Goal: Transaction & Acquisition: Purchase product/service

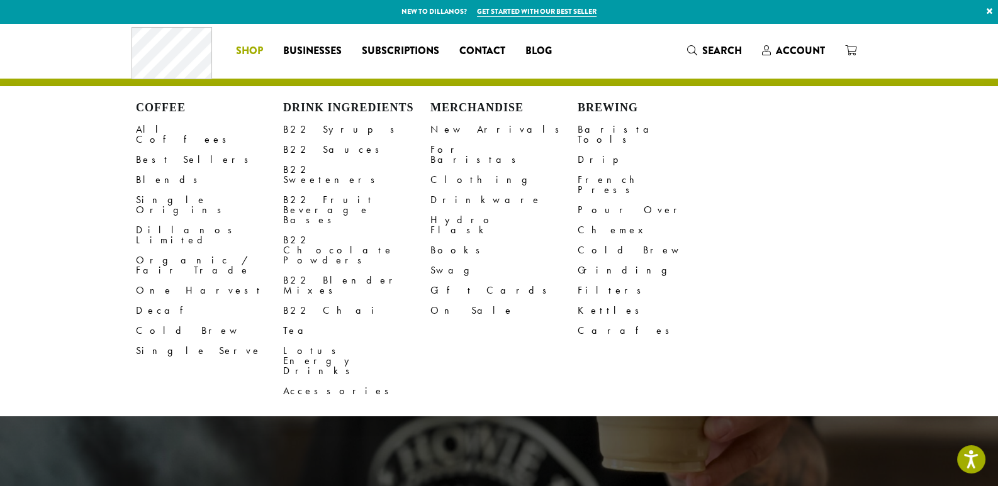
click at [262, 50] on link "Shop" at bounding box center [249, 51] width 47 height 20
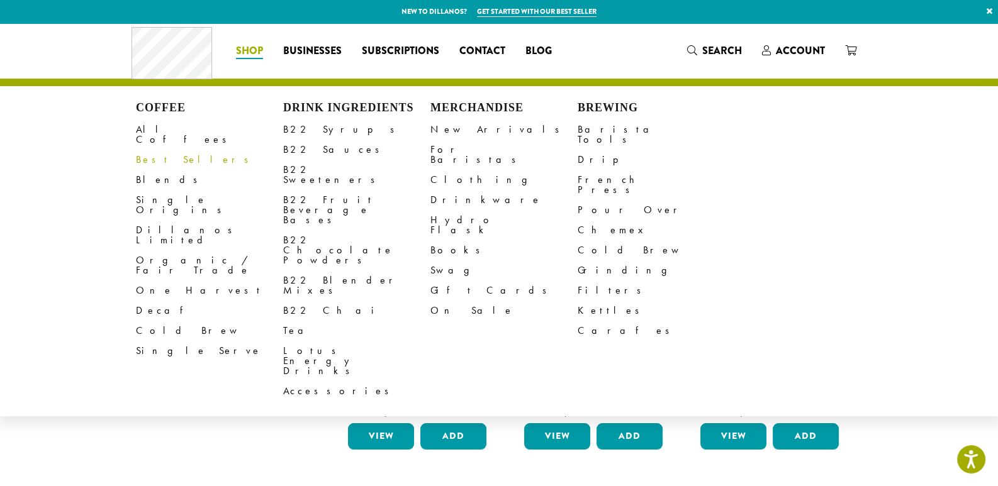
click at [154, 150] on link "Best Sellers" at bounding box center [209, 160] width 147 height 20
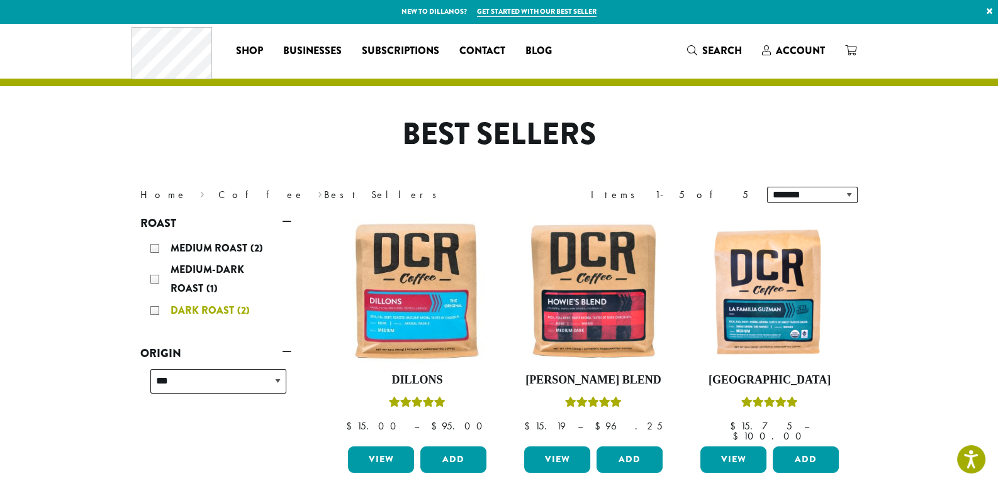
click at [160, 311] on div "Dark Roast (2)" at bounding box center [218, 310] width 136 height 19
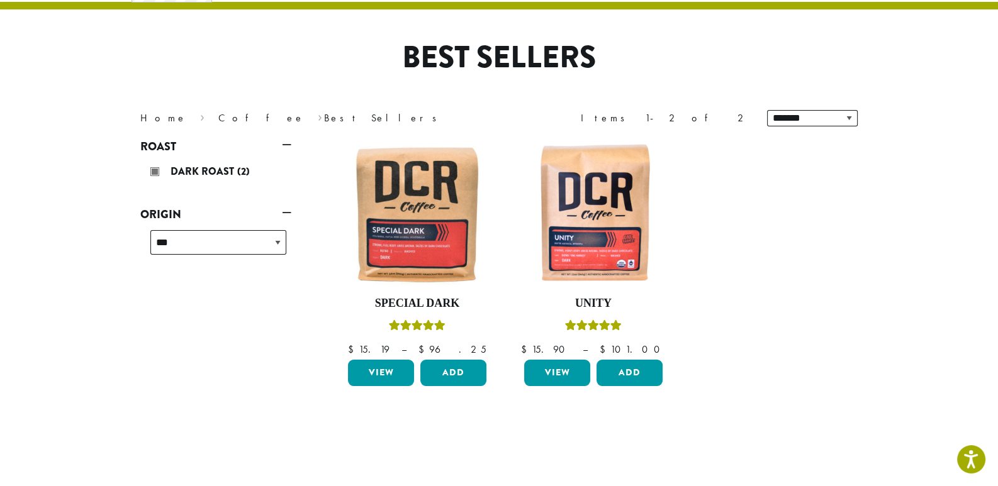
scroll to position [77, 0]
click at [420, 212] on img at bounding box center [417, 214] width 145 height 145
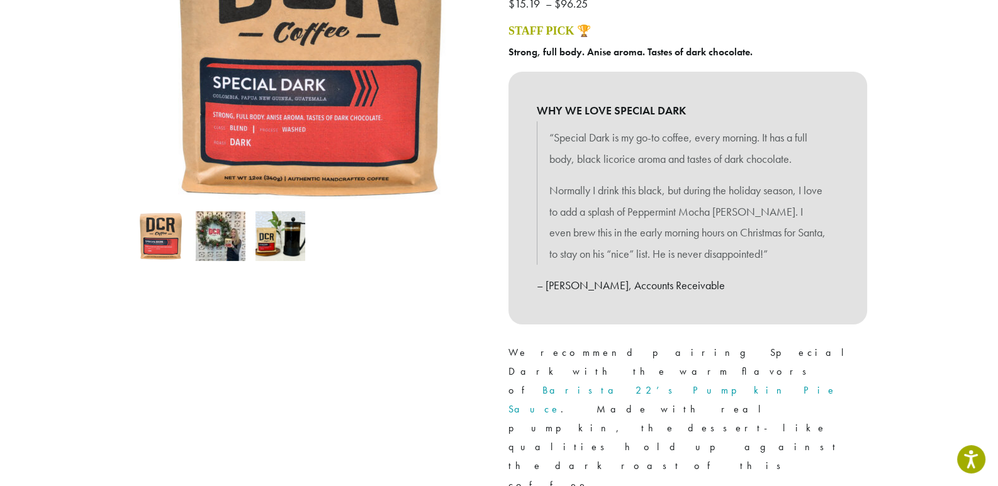
scroll to position [251, 0]
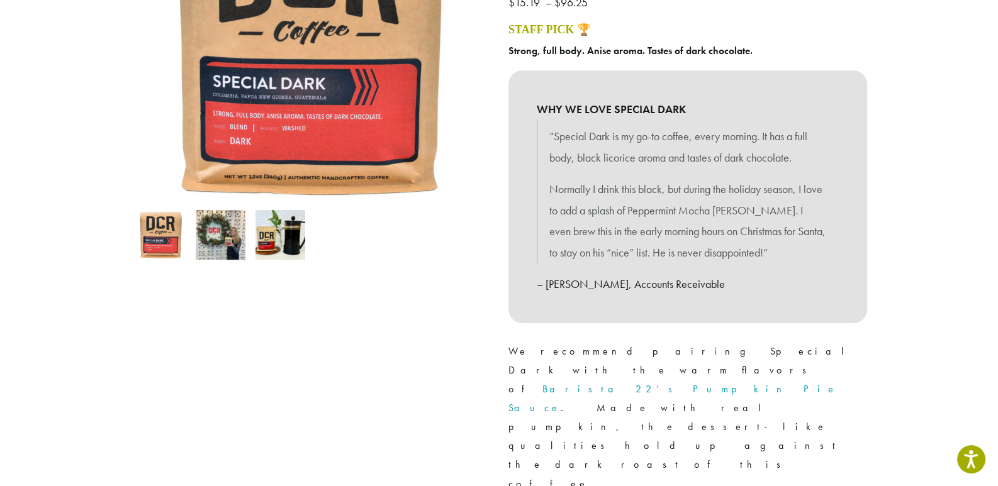
click at [241, 240] on img at bounding box center [221, 235] width 50 height 50
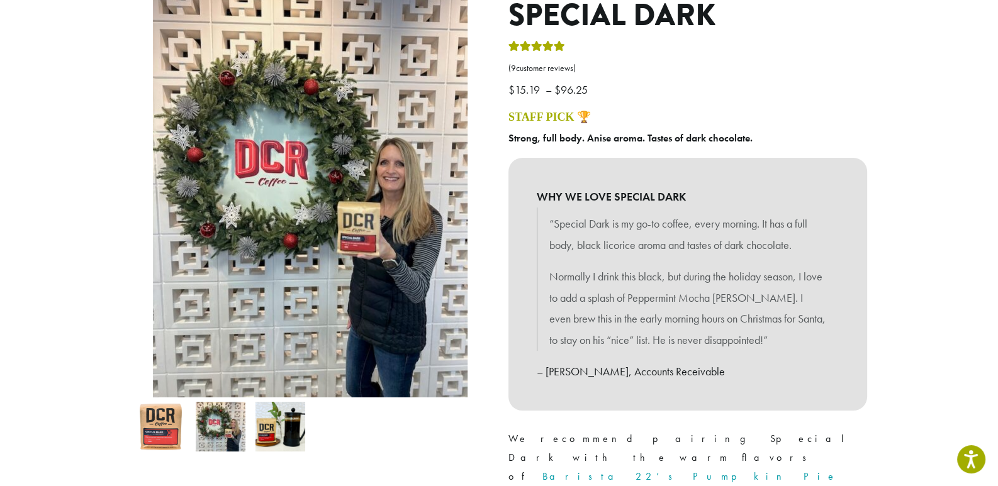
scroll to position [0, 0]
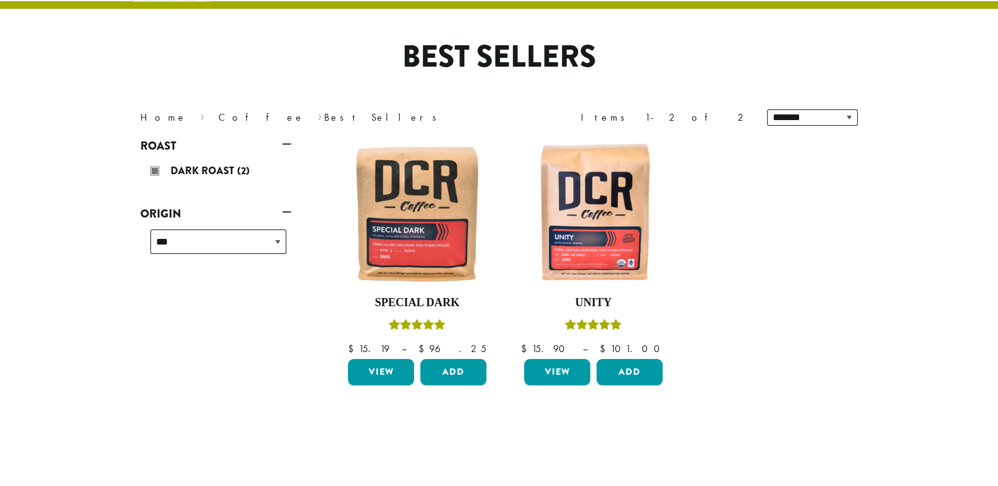
scroll to position [77, 0]
click at [594, 241] on img at bounding box center [593, 214] width 145 height 145
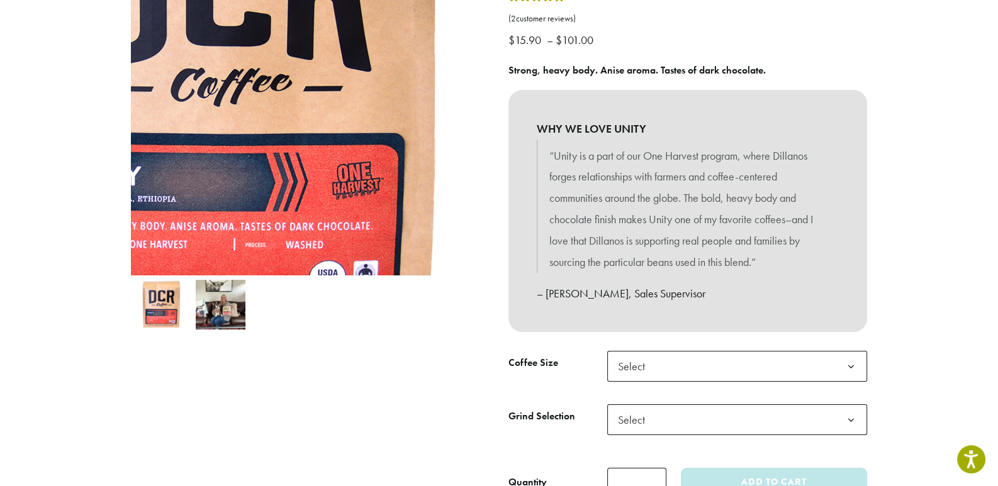
scroll to position [440, 0]
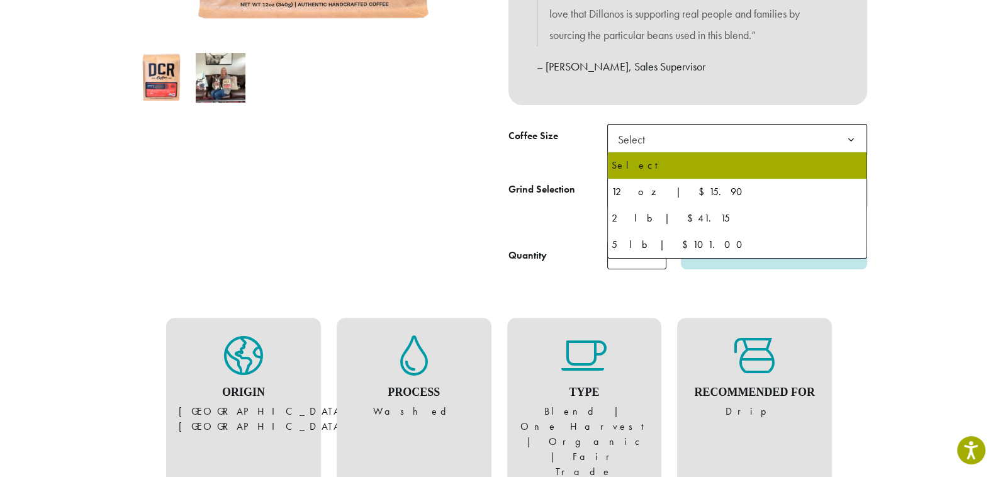
click at [699, 144] on span "Select" at bounding box center [737, 139] width 260 height 31
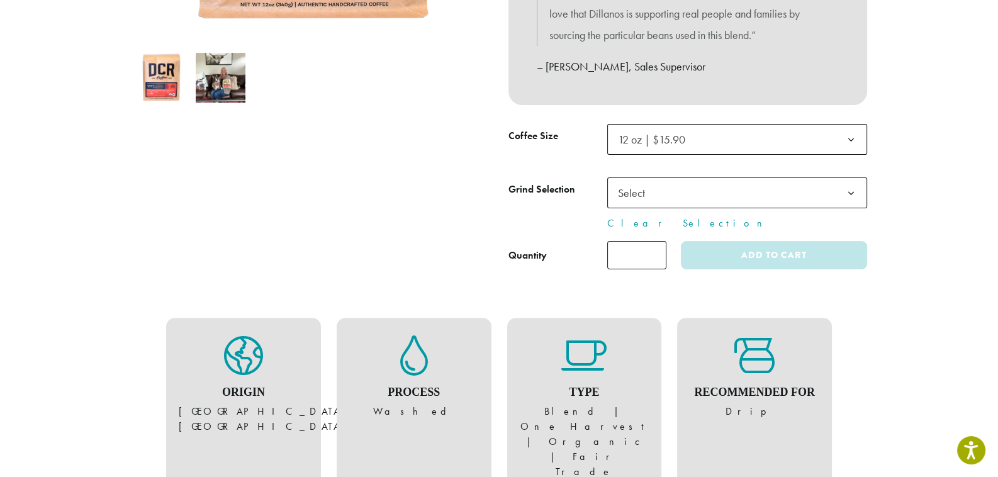
click at [726, 199] on span "Select" at bounding box center [737, 192] width 260 height 31
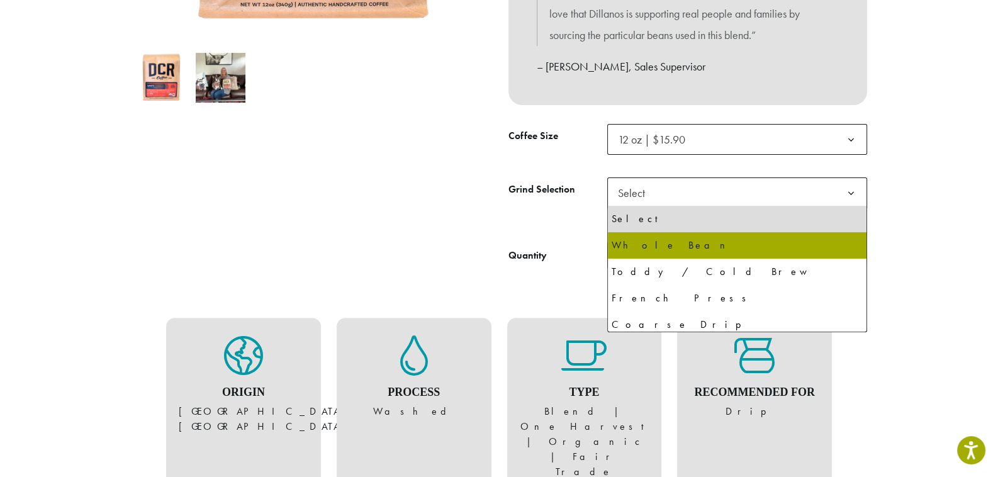
select select "*********"
select select "**********"
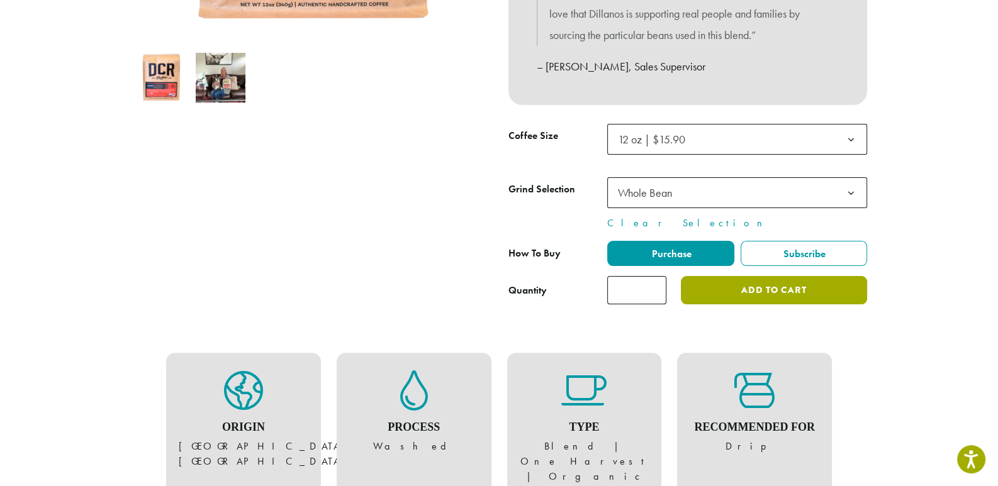
click at [760, 287] on button "Add to cart" at bounding box center [774, 290] width 186 height 28
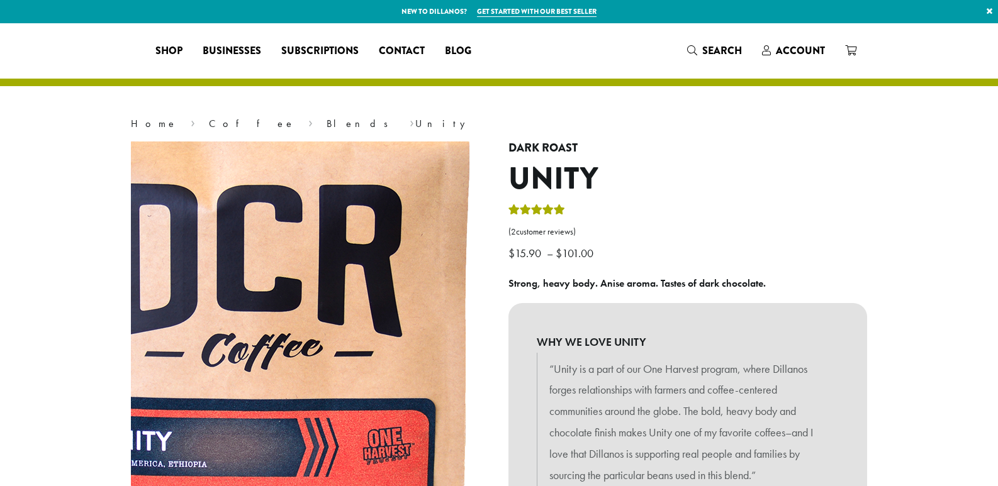
select select "*********"
select select "**********"
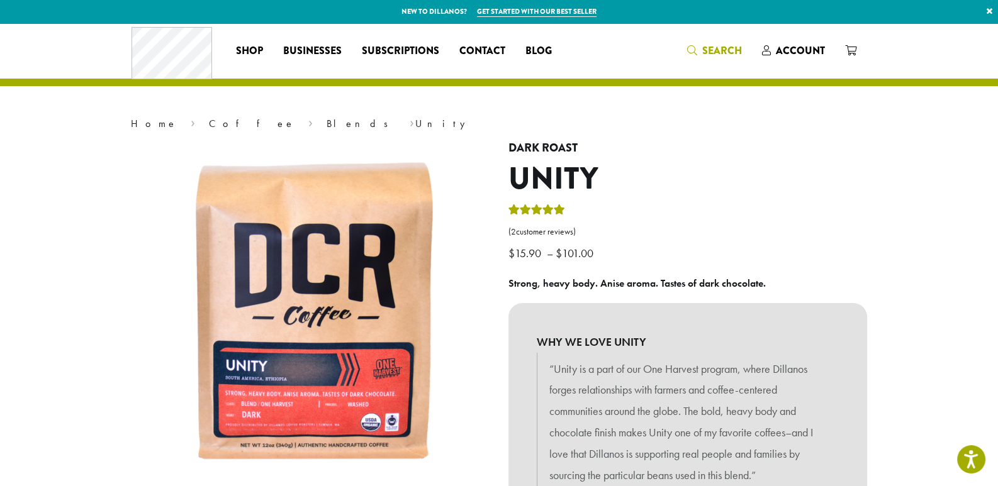
click at [700, 49] on span "Search" at bounding box center [714, 51] width 55 height 16
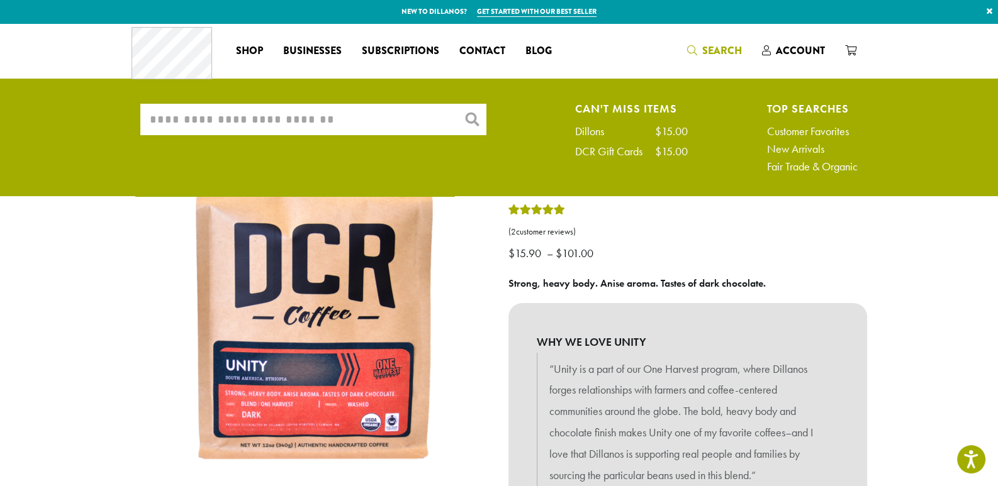
click at [264, 118] on input "What are you searching for?" at bounding box center [313, 119] width 346 height 31
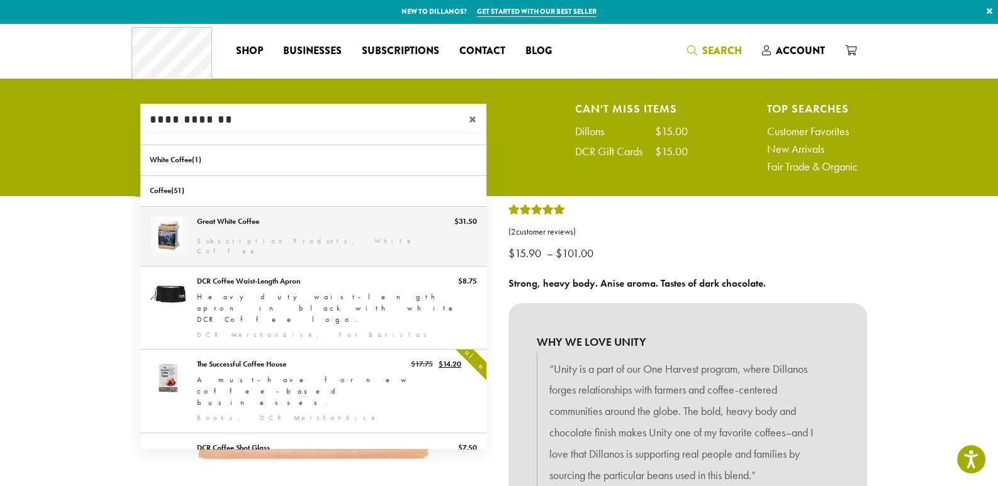
type input "**********"
click at [194, 236] on link "Great White Coffee" at bounding box center [313, 236] width 346 height 59
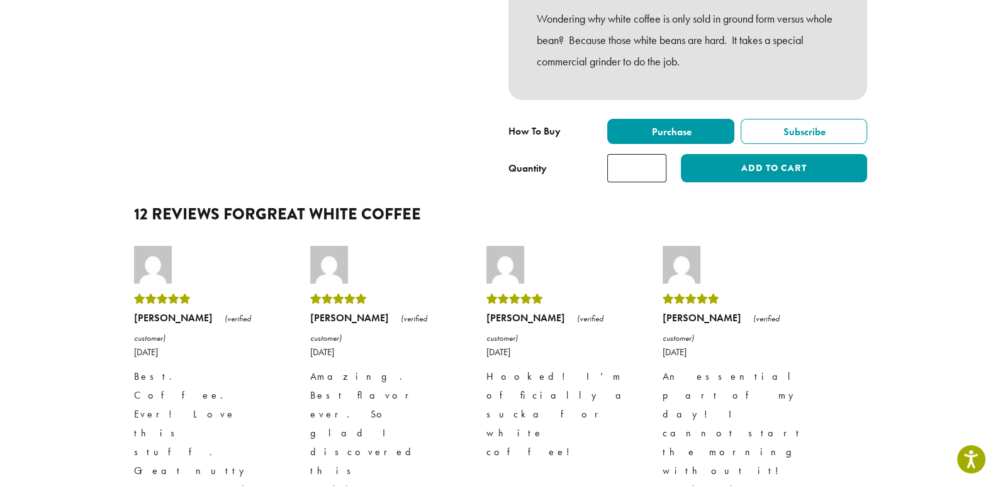
scroll to position [377, 0]
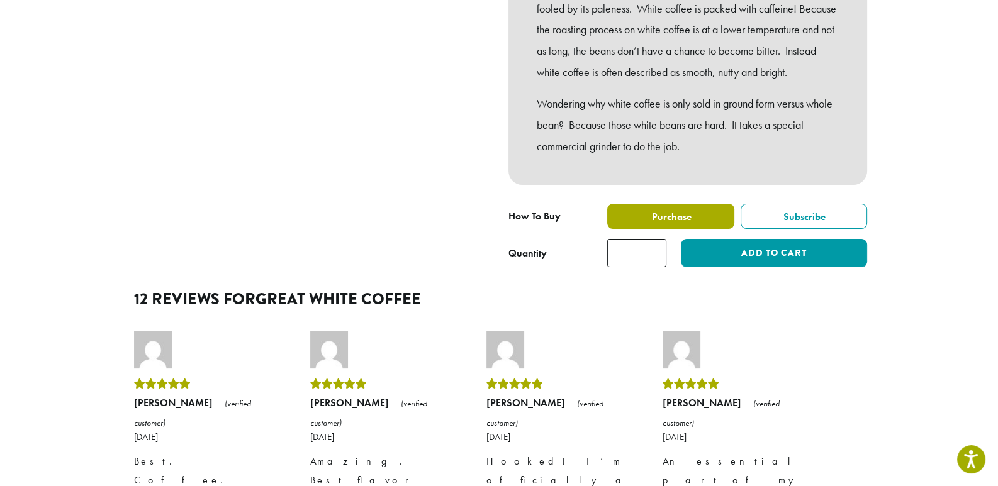
click at [657, 223] on span "Purchase" at bounding box center [671, 216] width 42 height 13
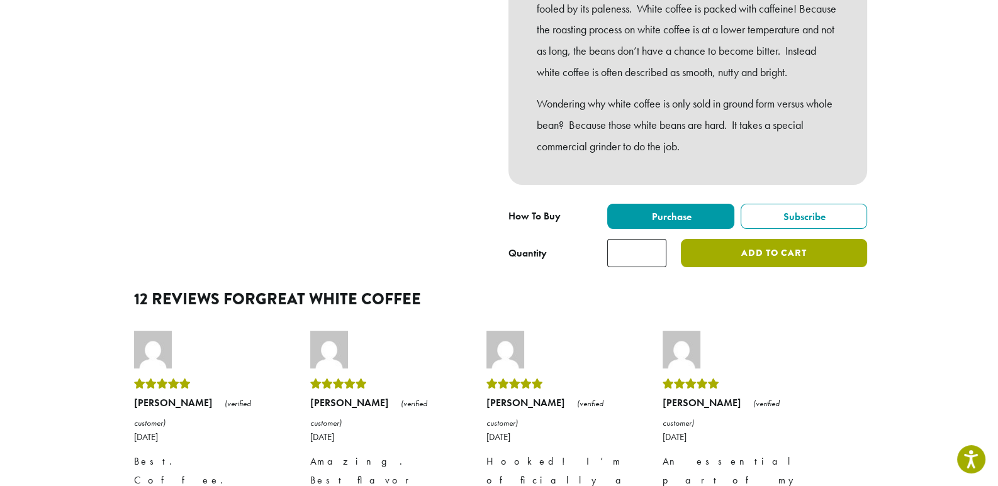
click at [764, 267] on button "Add to cart" at bounding box center [774, 253] width 186 height 28
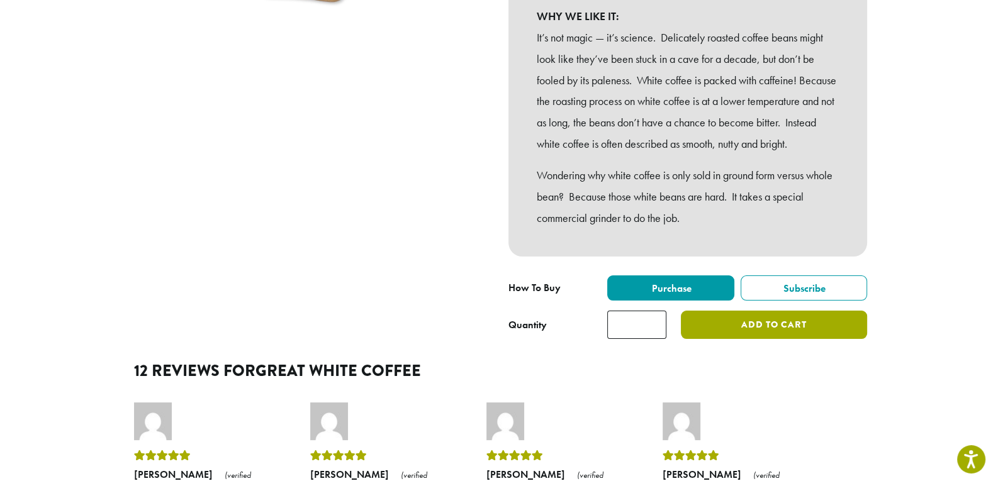
scroll to position [440, 0]
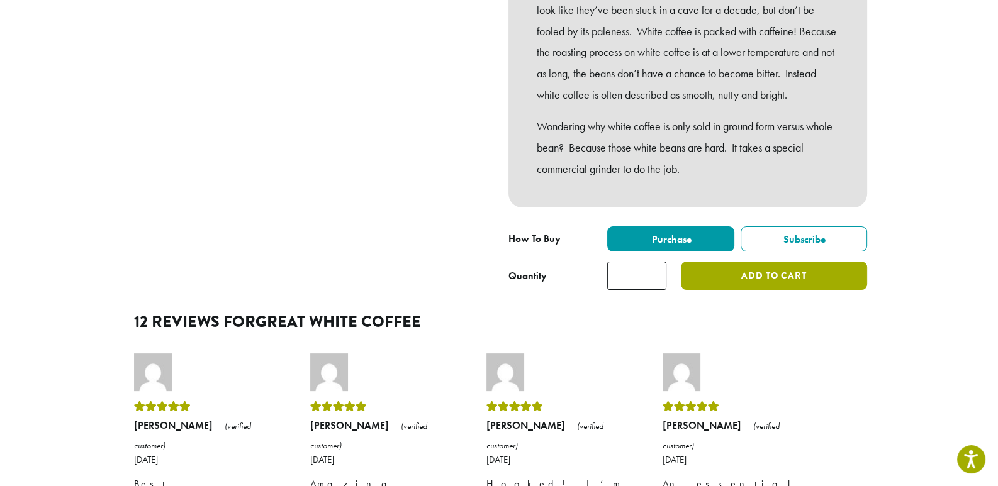
click at [760, 283] on button "Add to cart" at bounding box center [774, 276] width 186 height 28
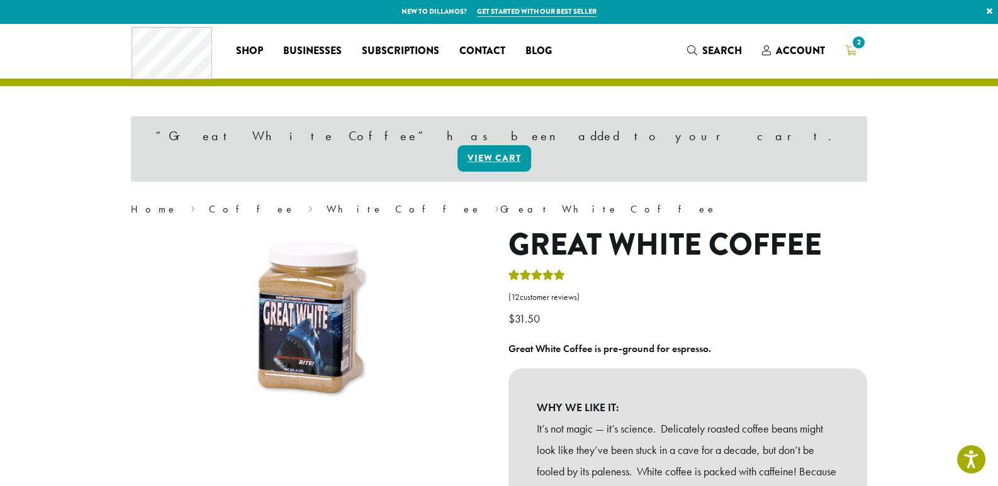
click at [853, 47] on span "2" at bounding box center [858, 42] width 17 height 17
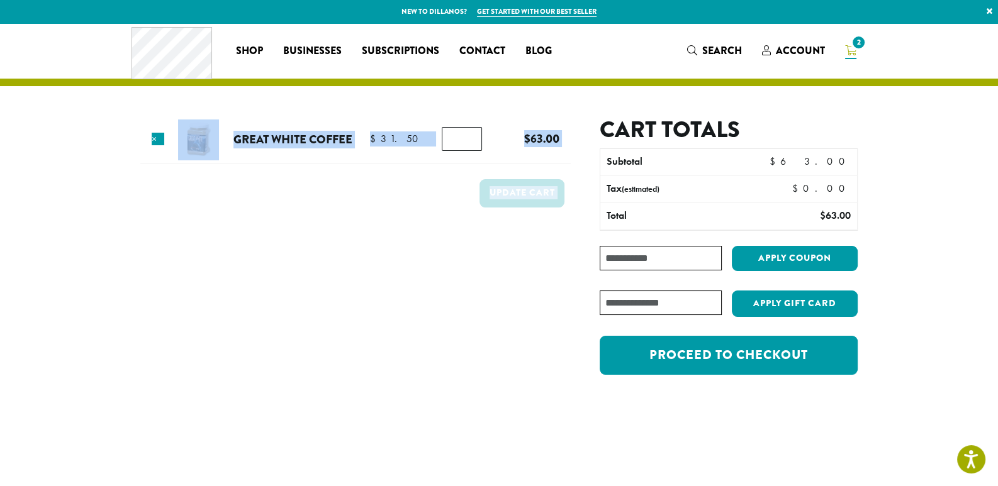
drag, startPoint x: 582, startPoint y: 159, endPoint x: 223, endPoint y: 170, distance: 358.7
click at [223, 170] on div "Product Price Quantity Subtotal × Great White Coffee $ 31.50 $ 31.50 Great Whit…" at bounding box center [498, 252] width 717 height 272
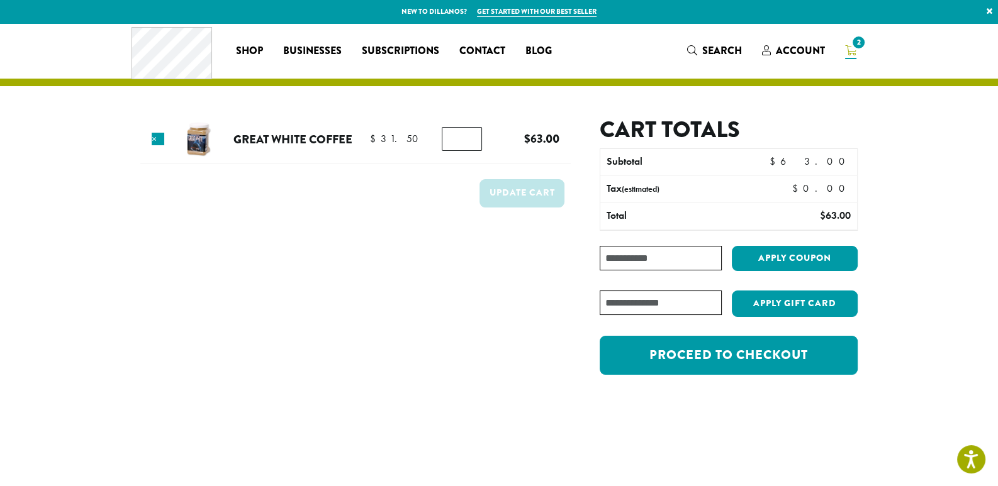
click at [128, 172] on div "Product Price Quantity Subtotal × Great White Coffee $ 31.50 $ 31.50 Great Whit…" at bounding box center [498, 220] width 755 height 395
type input "*"
click at [469, 143] on input "*" at bounding box center [462, 139] width 40 height 24
click at [513, 197] on button "Update cart" at bounding box center [521, 193] width 85 height 28
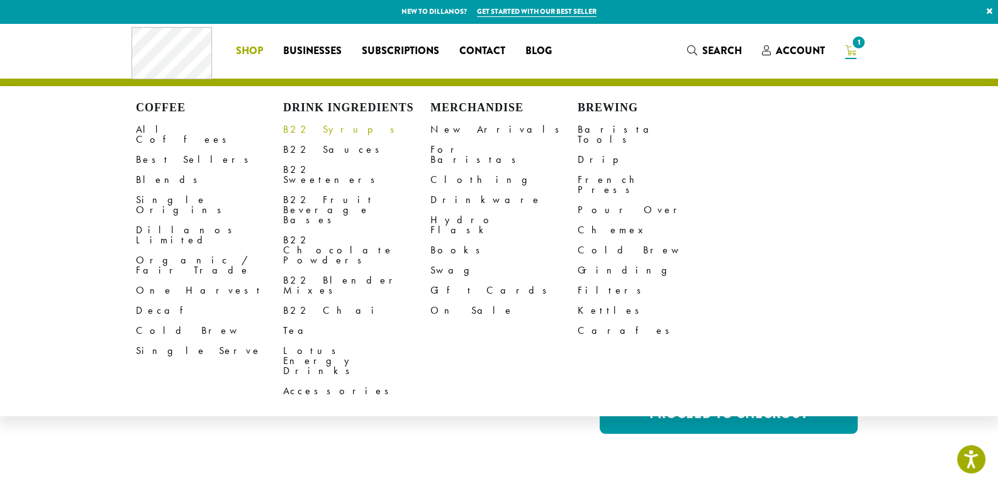
click at [301, 130] on link "B22 Syrups" at bounding box center [356, 130] width 147 height 20
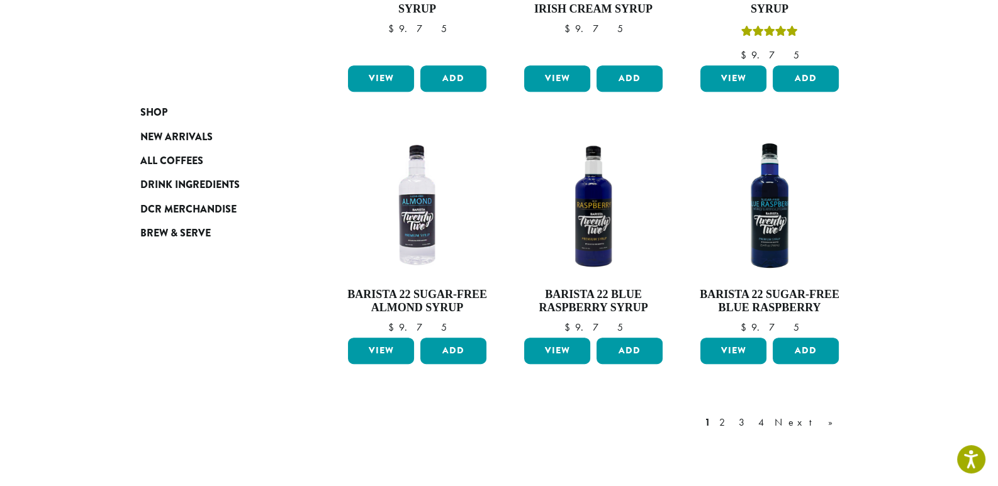
scroll to position [1006, 0]
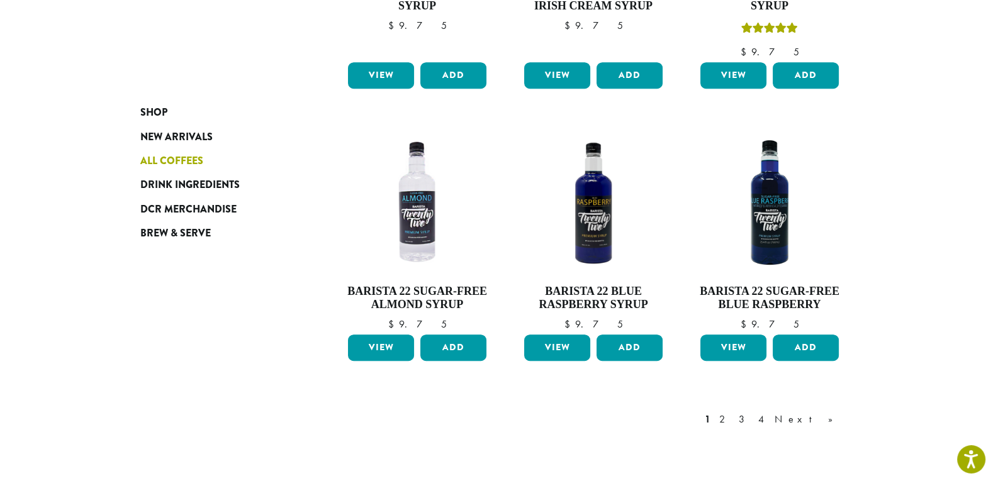
click at [182, 153] on span "All Coffees" at bounding box center [171, 161] width 63 height 16
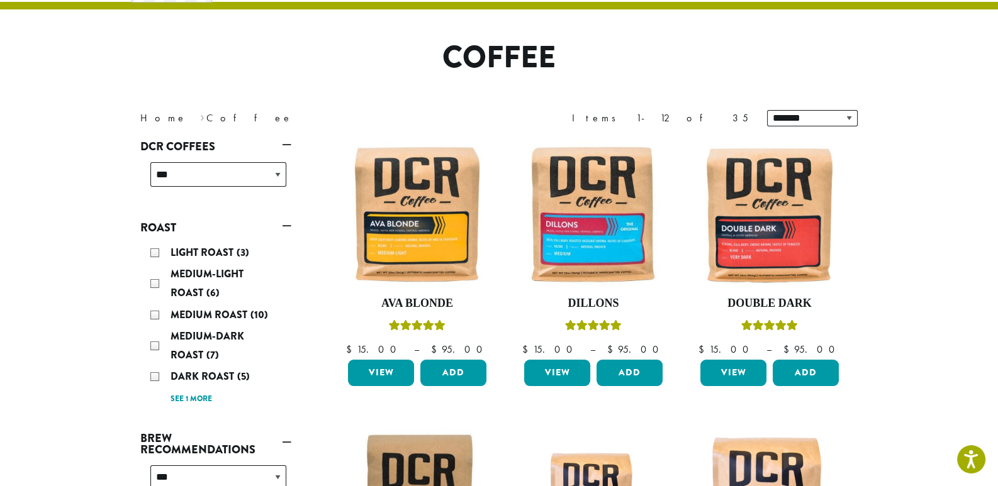
scroll to position [189, 0]
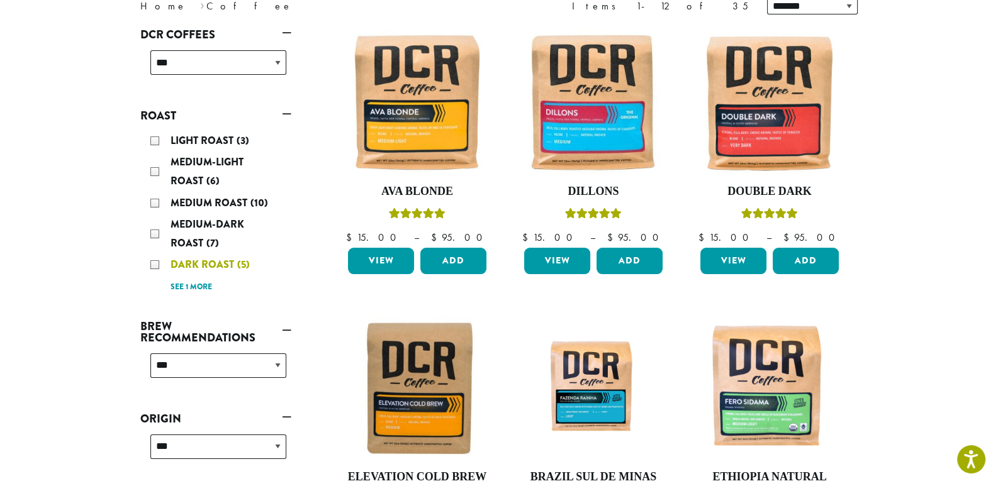
click at [155, 265] on div "Dark Roast (5)" at bounding box center [218, 264] width 136 height 19
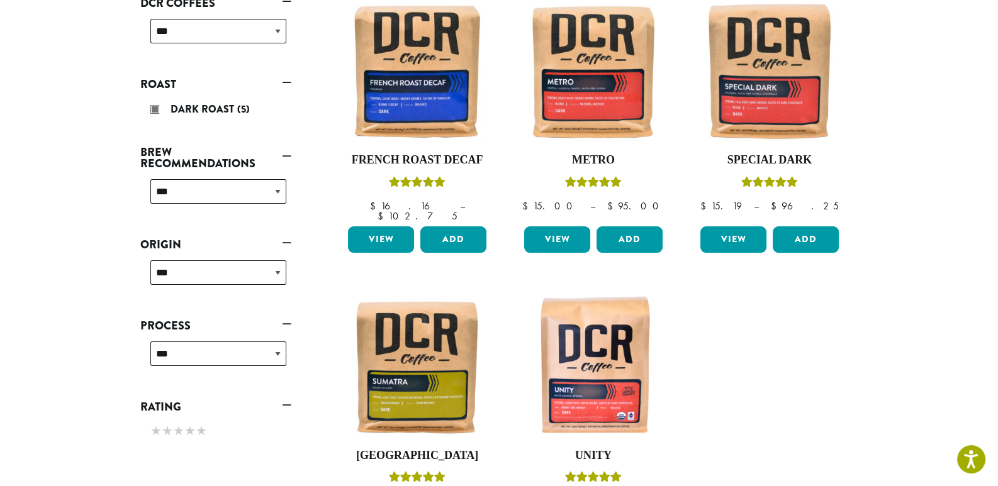
scroll to position [455, 0]
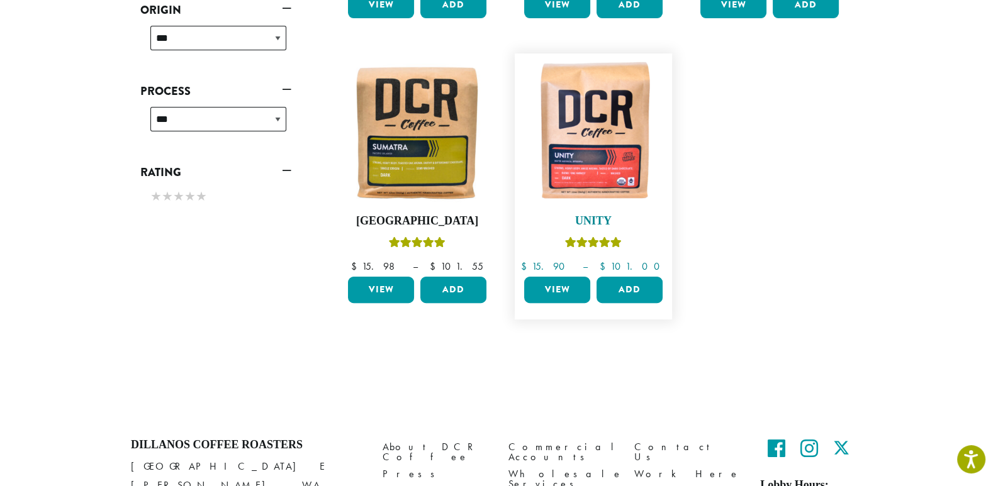
click at [604, 85] on img at bounding box center [593, 132] width 145 height 145
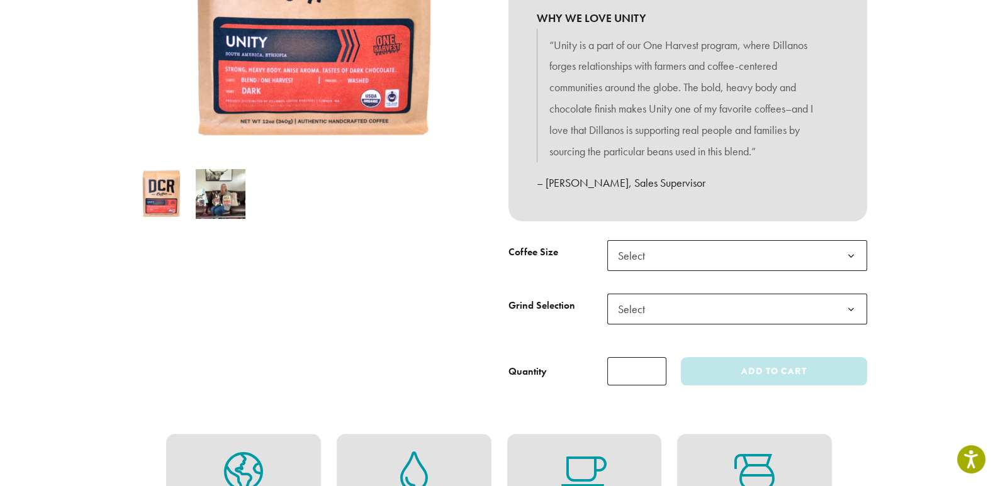
scroll to position [377, 0]
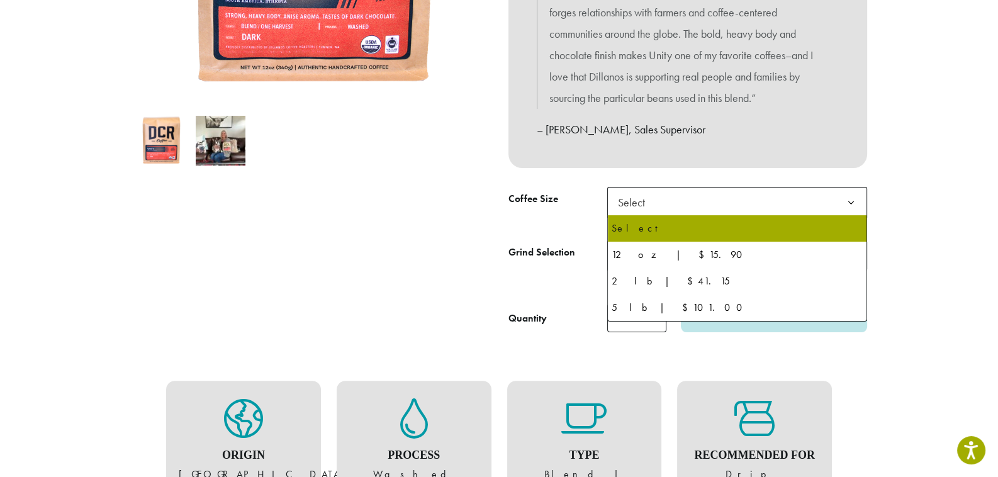
click at [789, 204] on span "Select" at bounding box center [737, 202] width 260 height 31
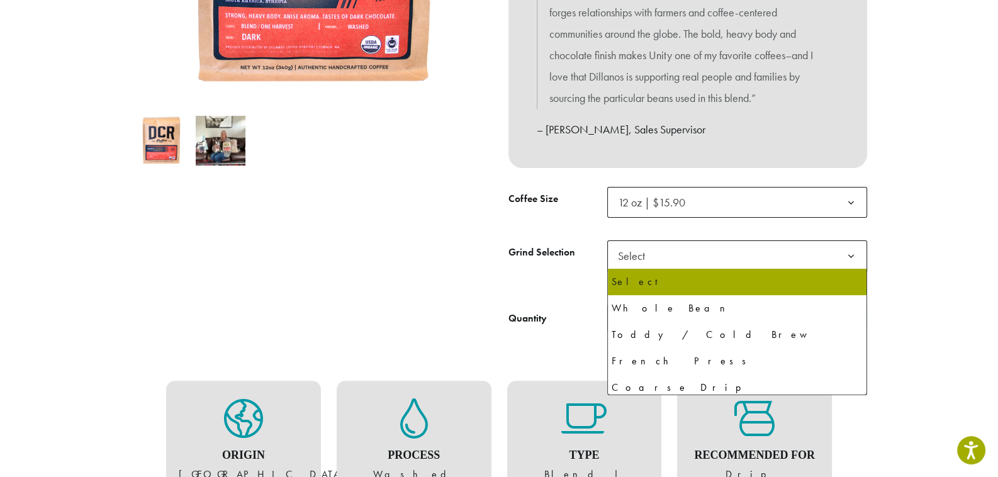
click at [685, 245] on span "Select" at bounding box center [737, 255] width 260 height 31
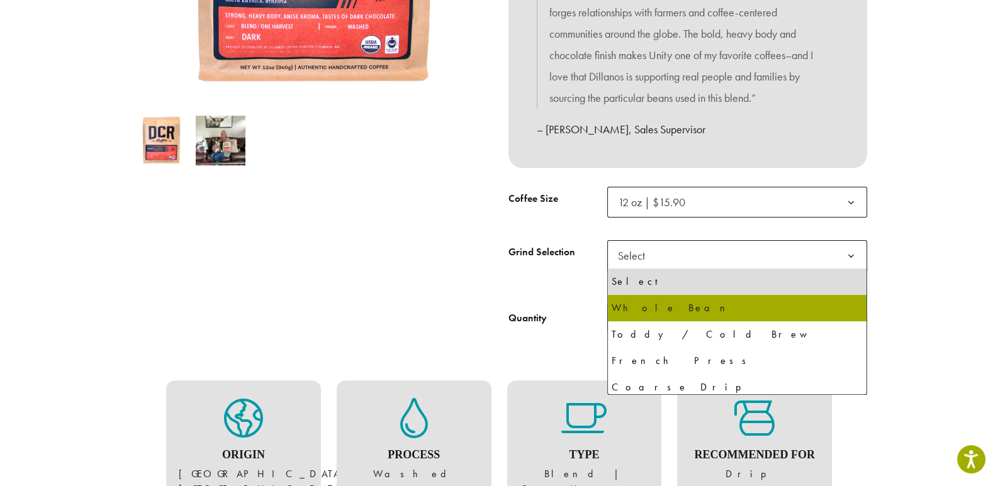
select select "*********"
select select "**********"
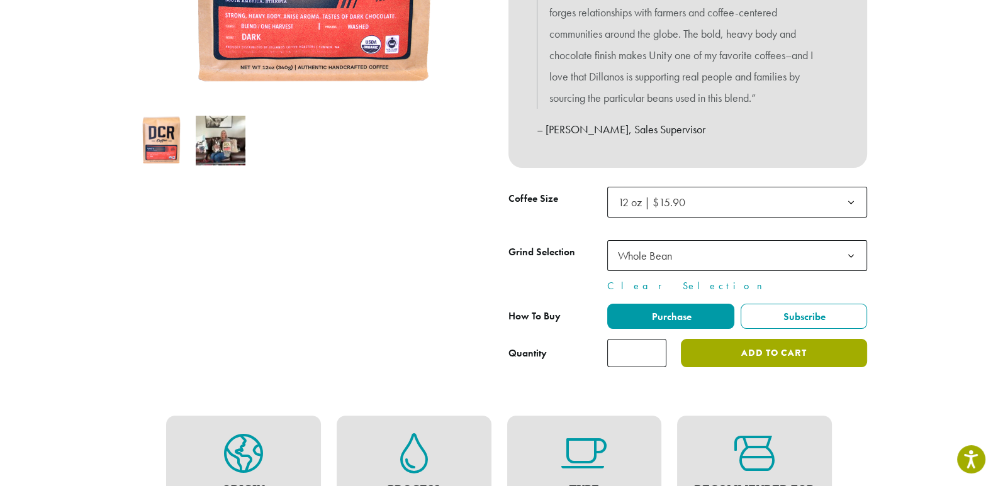
click at [774, 351] on button "Add to cart" at bounding box center [774, 353] width 186 height 28
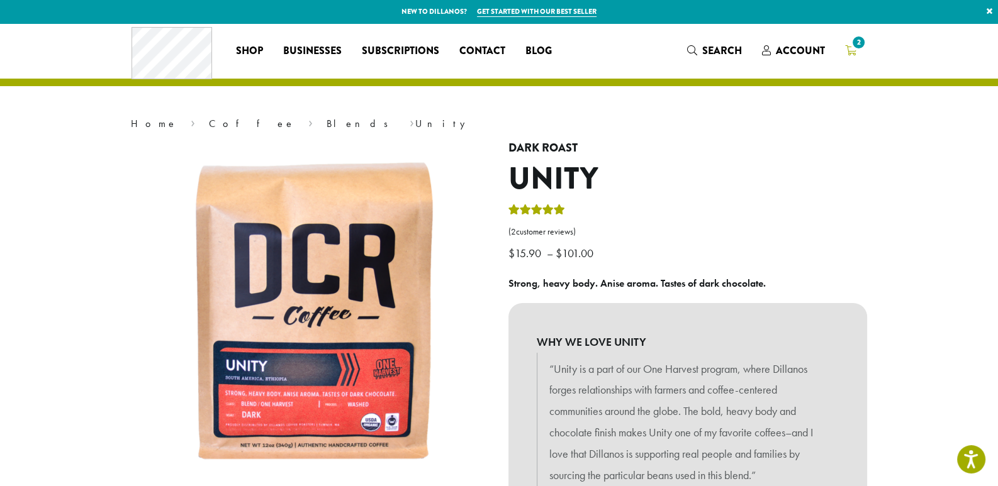
click at [847, 49] on icon "2" at bounding box center [850, 50] width 11 height 10
